Goal: Find specific page/section: Find specific page/section

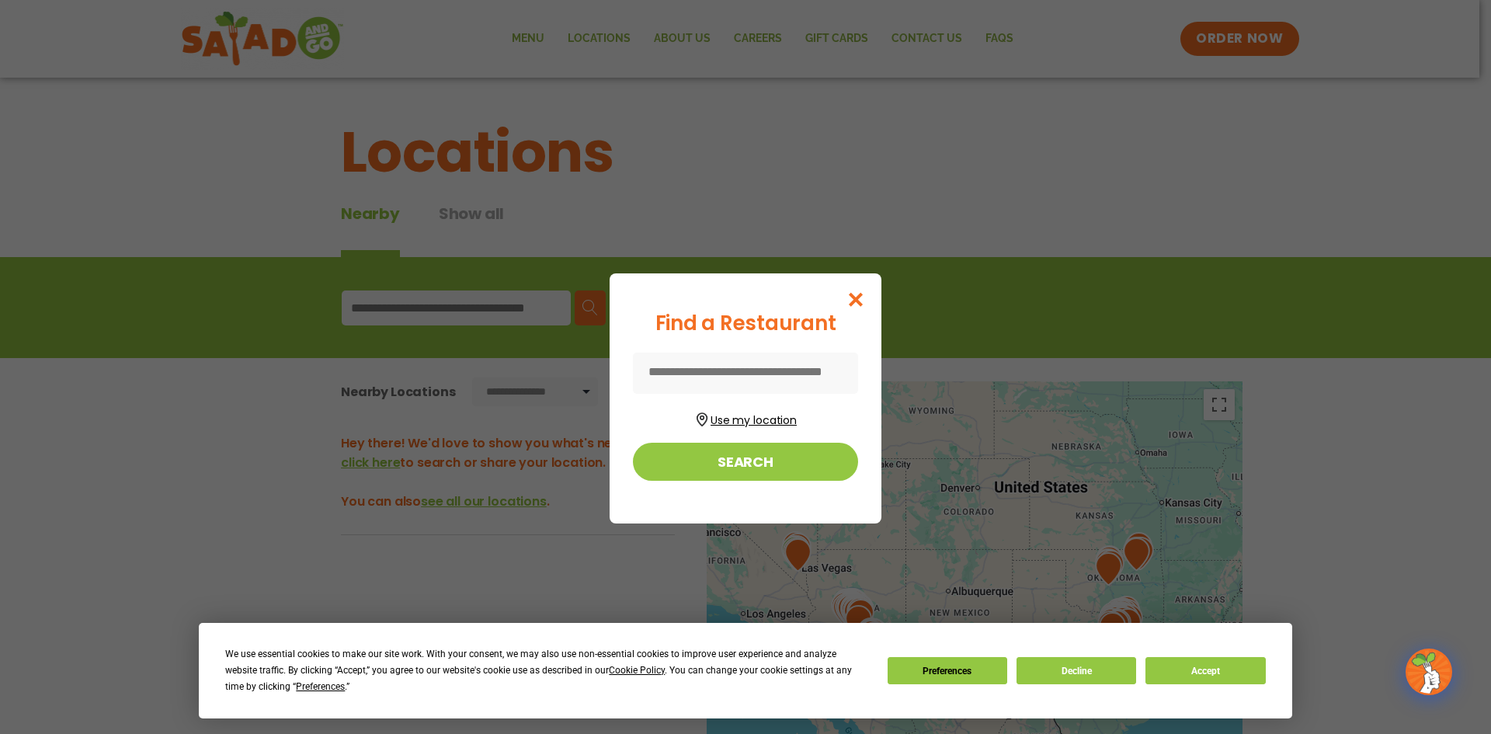
click at [736, 425] on button "Use my location" at bounding box center [745, 418] width 225 height 21
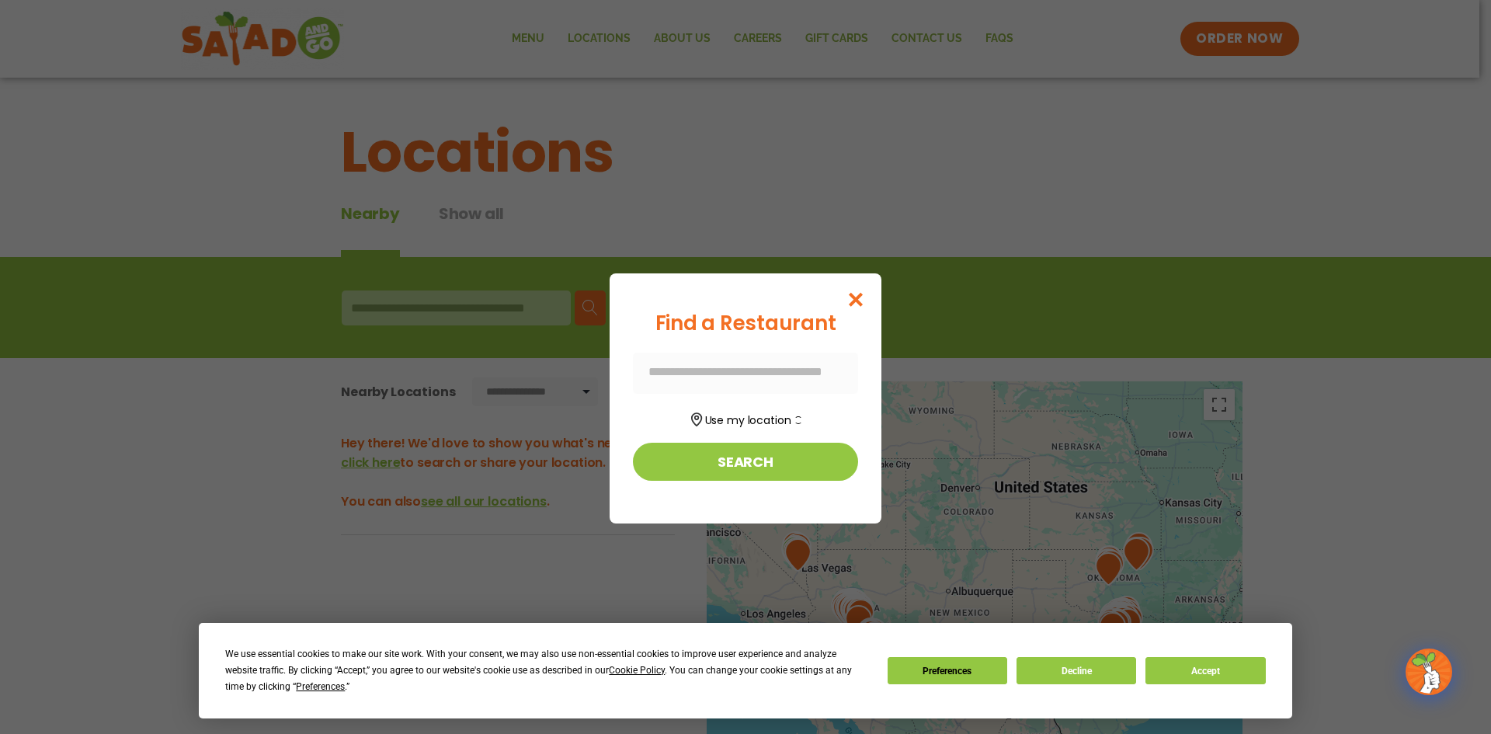
click at [720, 376] on div at bounding box center [745, 373] width 225 height 41
click at [718, 363] on div at bounding box center [745, 373] width 225 height 41
click at [718, 454] on button "Search" at bounding box center [745, 462] width 225 height 38
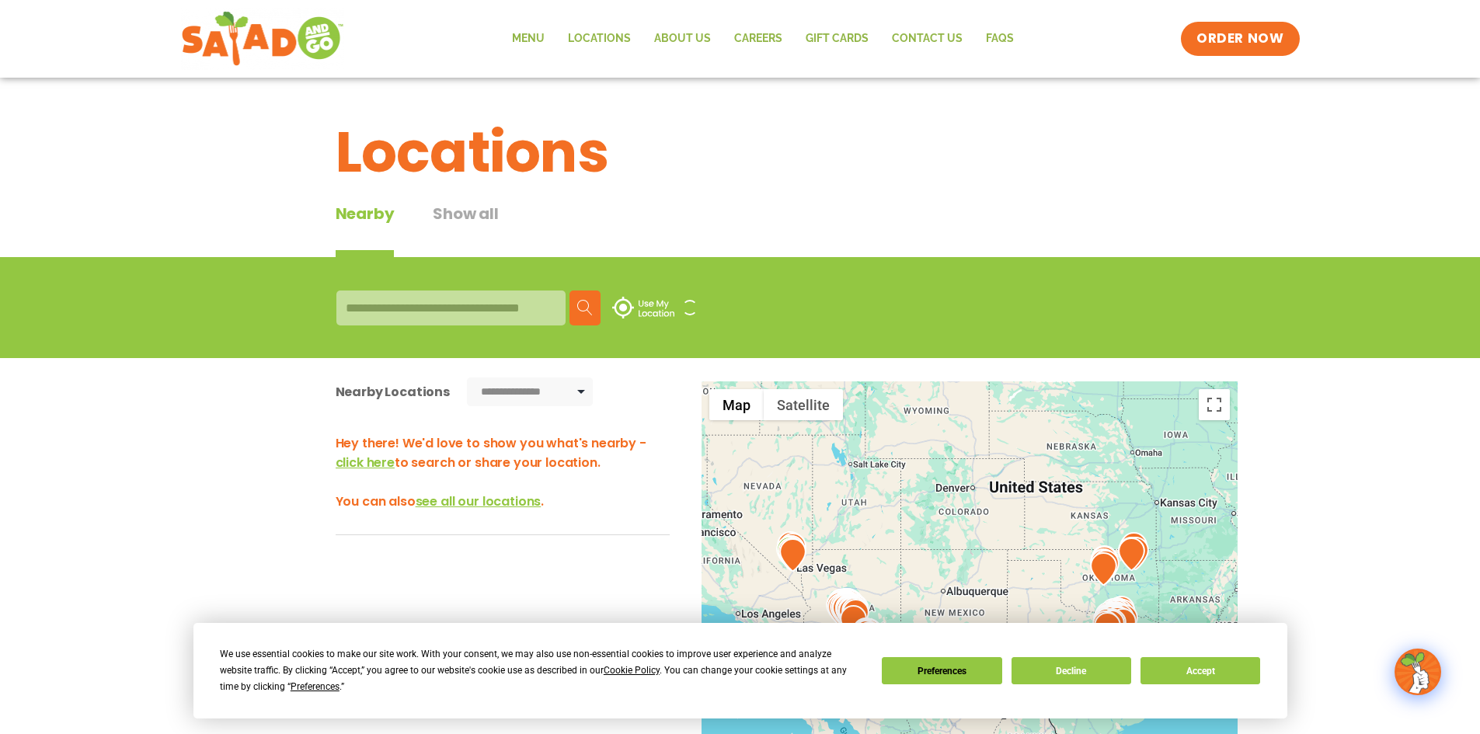
click at [403, 299] on div at bounding box center [450, 307] width 229 height 35
click at [404, 311] on input at bounding box center [450, 307] width 229 height 35
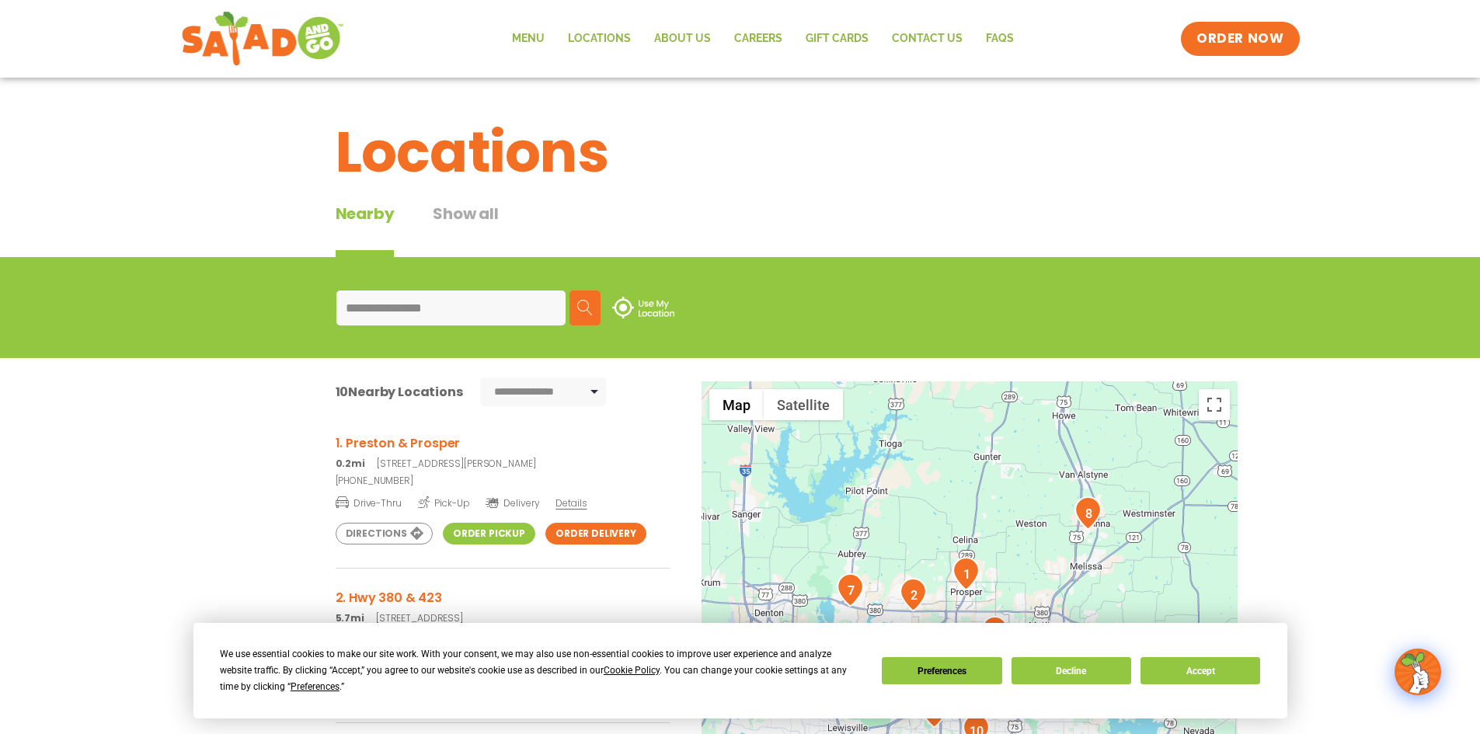
scroll to position [233, 0]
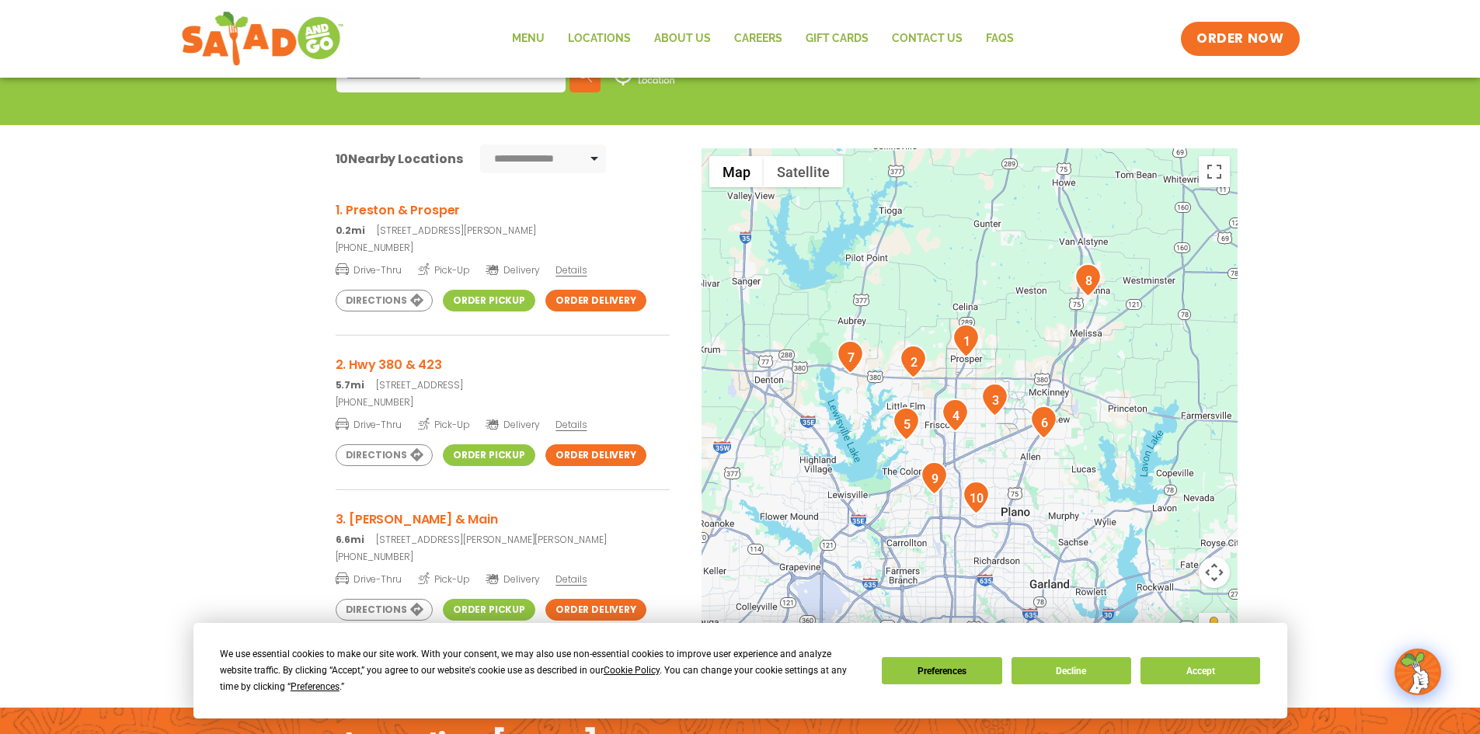
type input "**********"
click at [570, 453] on link "Order Delivery" at bounding box center [595, 455] width 101 height 22
